Goal: Transaction & Acquisition: Subscribe to service/newsletter

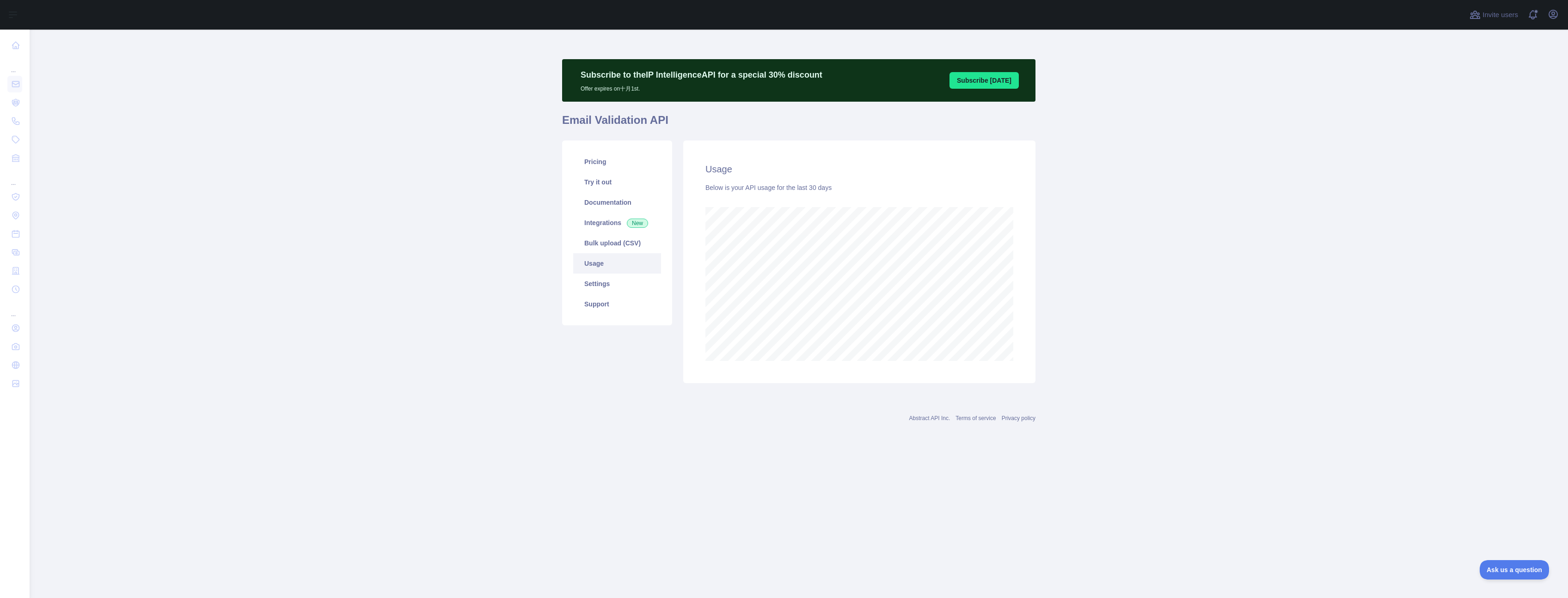
scroll to position [568, 1538]
click at [432, 225] on main "Subscribe to the IP Intelligence API for a special 30 % discount Offer expires …" at bounding box center [799, 314] width 1538 height 568
click at [330, 211] on main "Subscribe to the IP Intelligence API for a special 30 % discount Offer expires …" at bounding box center [799, 314] width 1538 height 568
click at [335, 209] on main "Subscribe to the IP Intelligence API for a special 30 % discount Offer expires …" at bounding box center [799, 314] width 1538 height 568
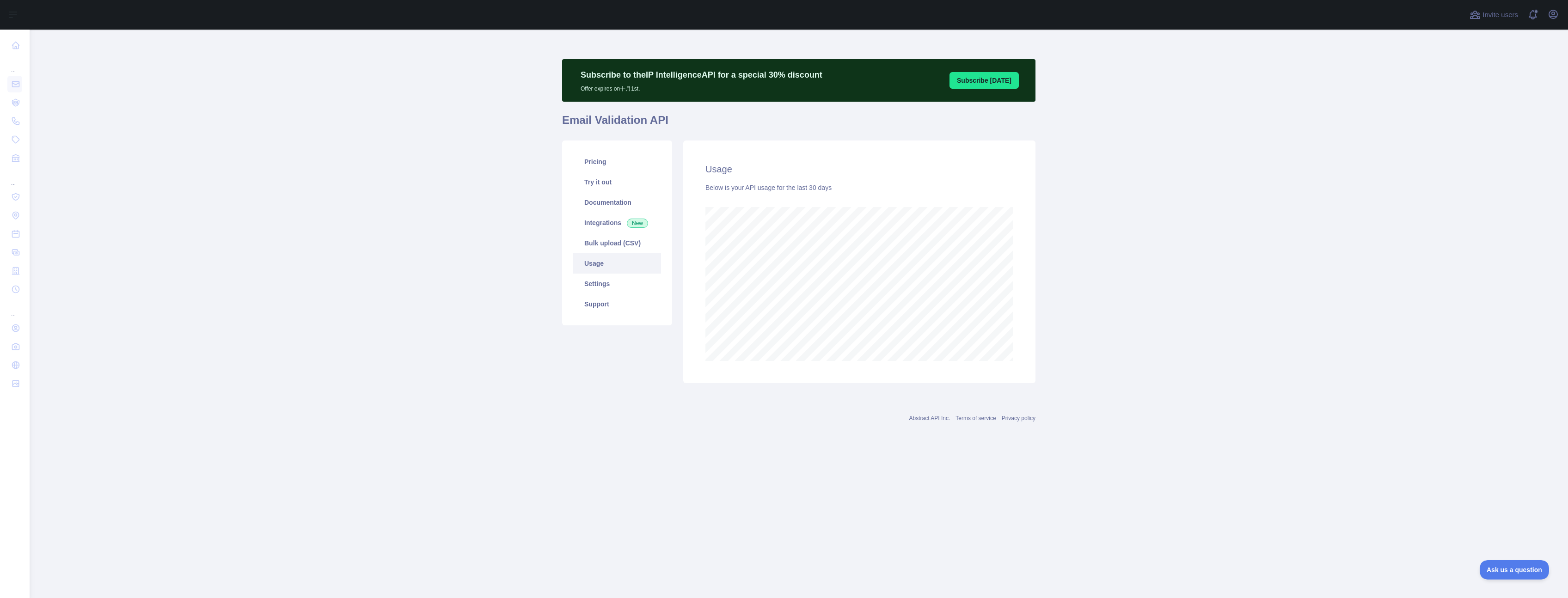
click at [343, 142] on main "Subscribe to the IP Intelligence API for a special 30 % discount Offer expires …" at bounding box center [799, 314] width 1538 height 568
click at [377, 122] on main "Subscribe to the IP Intelligence API for a special 30 % discount Offer expires …" at bounding box center [799, 314] width 1538 height 568
drag, startPoint x: 393, startPoint y: 222, endPoint x: 176, endPoint y: 3, distance: 308.3
click at [392, 220] on main "Subscribe to the IP Intelligence API for a special 30 % discount Offer expires …" at bounding box center [799, 314] width 1538 height 568
